Goal: Task Accomplishment & Management: Use online tool/utility

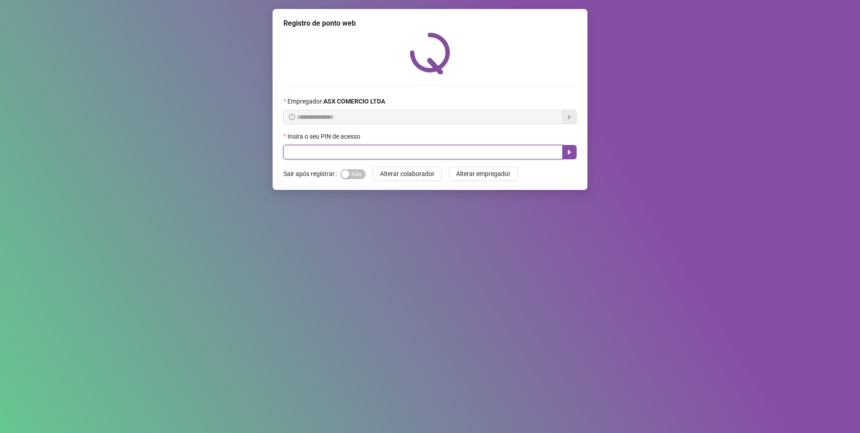
click at [332, 153] on input "text" at bounding box center [422, 152] width 279 height 14
type input "*****"
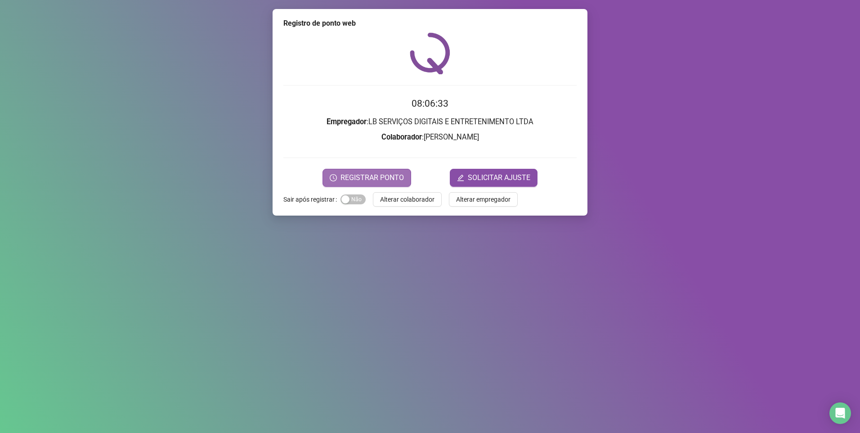
click at [329, 179] on button "REGISTRAR PONTO" at bounding box center [366, 178] width 89 height 18
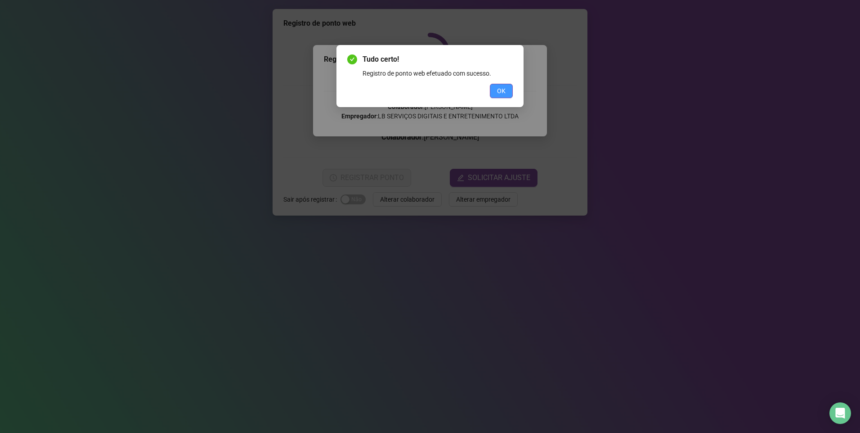
click at [500, 88] on span "OK" at bounding box center [501, 91] width 9 height 10
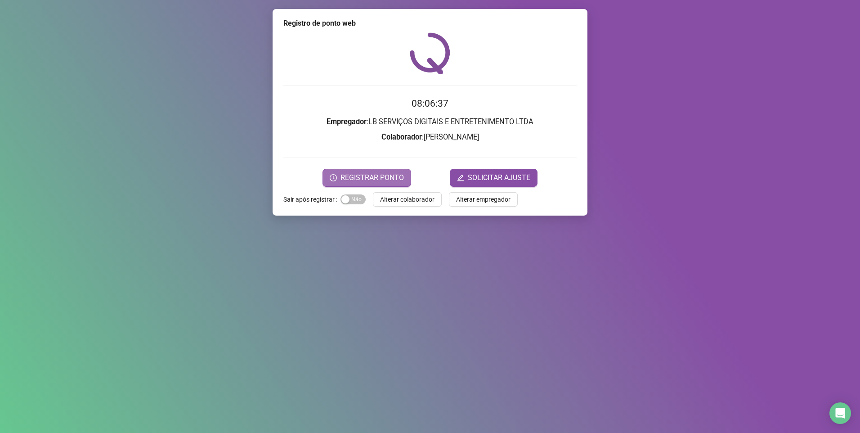
click at [379, 180] on span "REGISTRAR PONTO" at bounding box center [371, 177] width 63 height 11
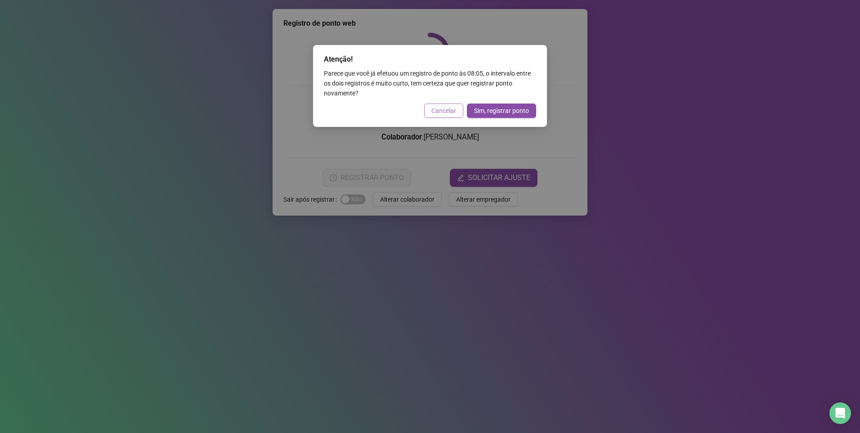
click at [448, 107] on span "Cancelar" at bounding box center [443, 111] width 25 height 10
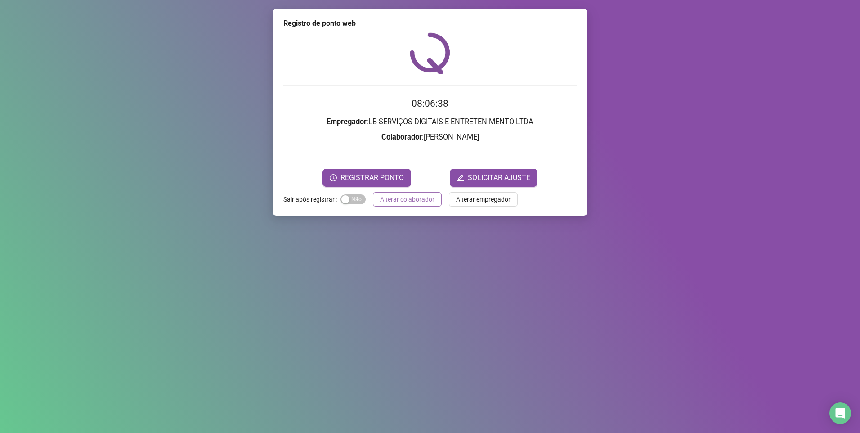
click at [411, 204] on button "Alterar colaborador" at bounding box center [407, 199] width 69 height 14
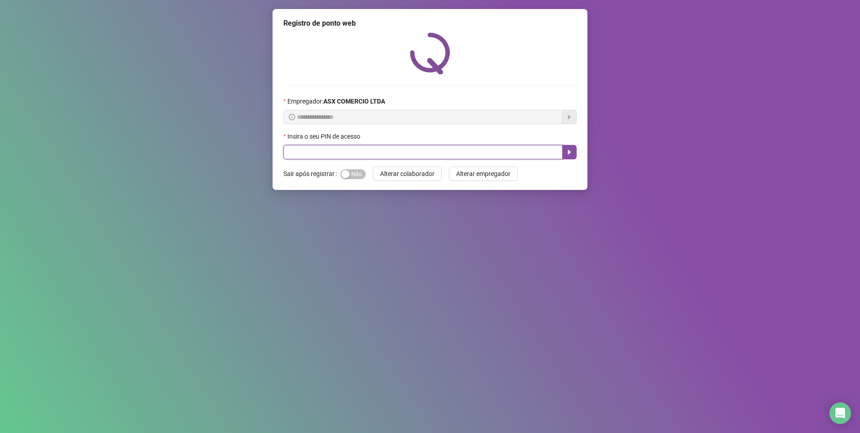
click at [417, 152] on input "text" at bounding box center [422, 152] width 279 height 14
type input "*****"
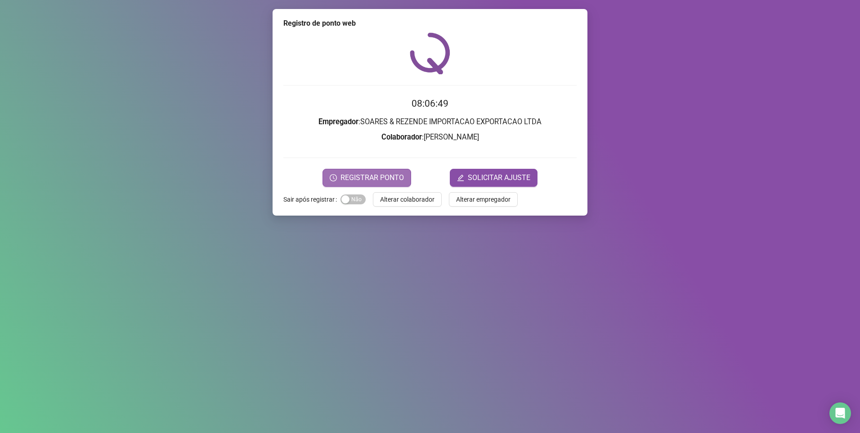
click at [371, 175] on span "REGISTRAR PONTO" at bounding box center [371, 177] width 63 height 11
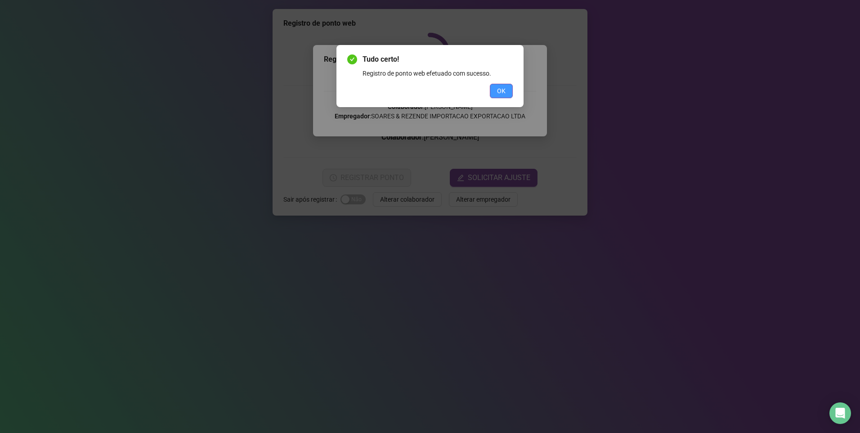
click at [501, 90] on span "OK" at bounding box center [501, 91] width 9 height 10
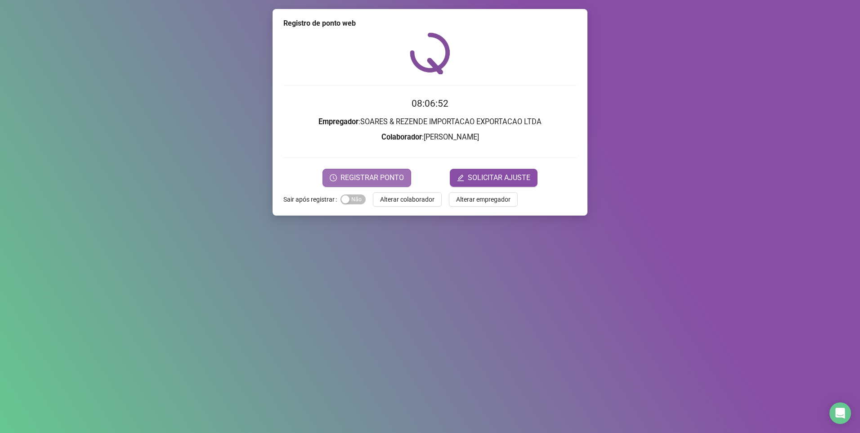
click at [364, 178] on span "REGISTRAR PONTO" at bounding box center [371, 177] width 63 height 11
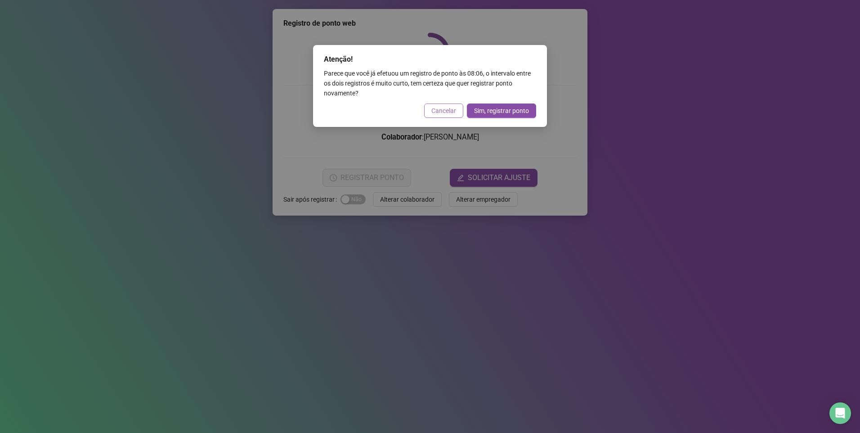
click at [448, 108] on span "Cancelar" at bounding box center [443, 111] width 25 height 10
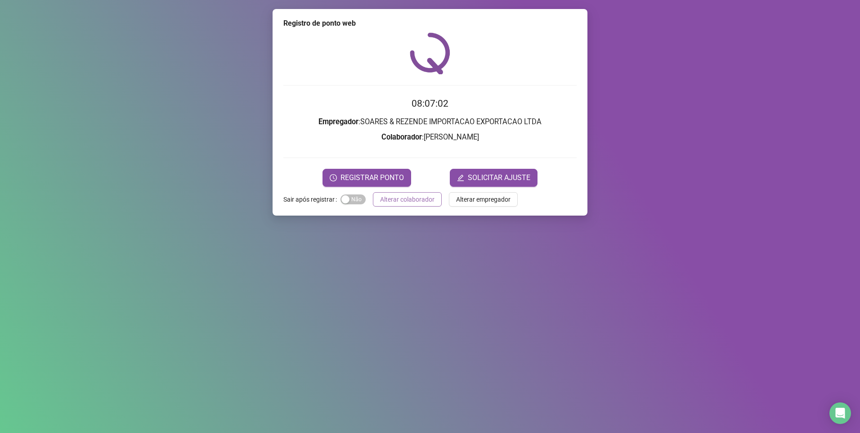
click at [407, 199] on span "Alterar colaborador" at bounding box center [407, 199] width 54 height 10
